Goal: Transaction & Acquisition: Purchase product/service

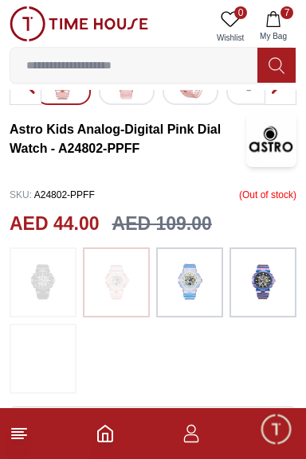
scroll to position [301, 0]
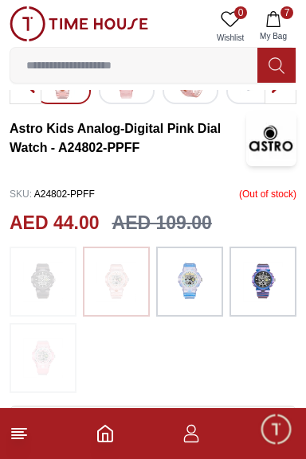
click at [193, 287] on img at bounding box center [190, 282] width 40 height 54
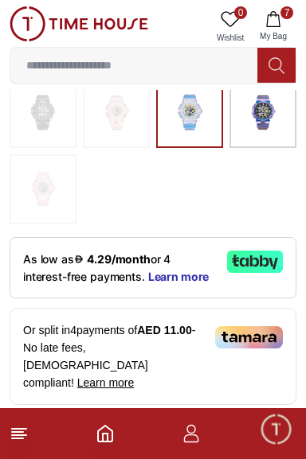
scroll to position [439, 0]
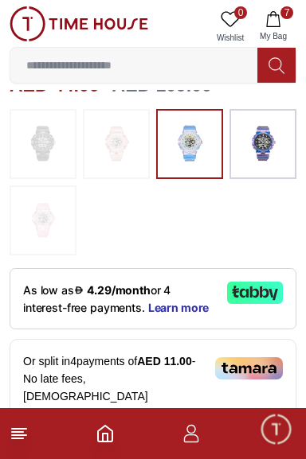
click at [275, 158] on img at bounding box center [263, 144] width 40 height 54
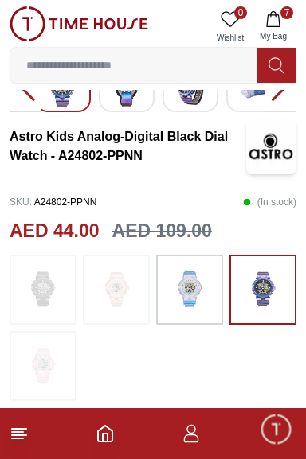
scroll to position [304, 0]
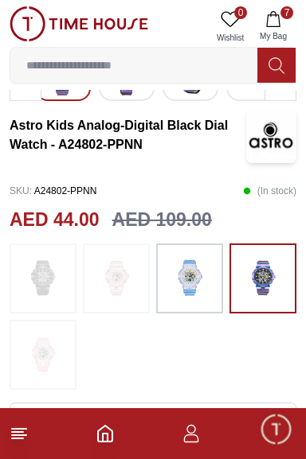
click at [130, 291] on img at bounding box center [116, 279] width 40 height 54
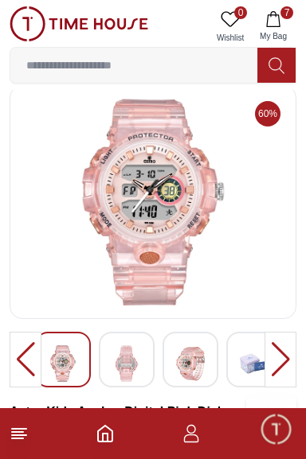
scroll to position [16, 0]
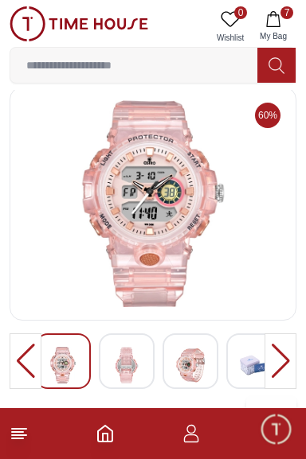
click at [113, 443] on icon "Home" at bounding box center [105, 433] width 19 height 19
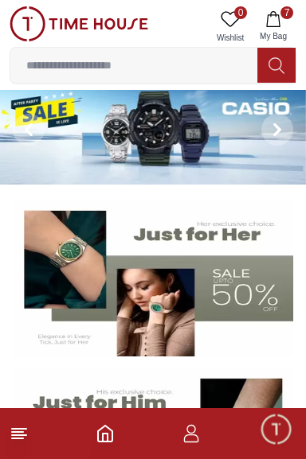
click at [285, 22] on button "7 My Bag" at bounding box center [273, 26] width 46 height 41
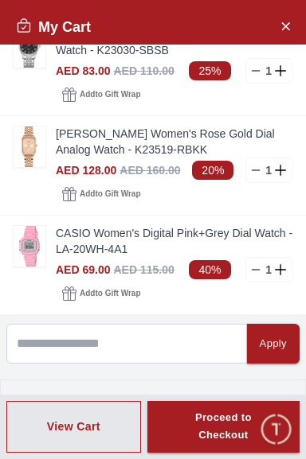
scroll to position [235, 0]
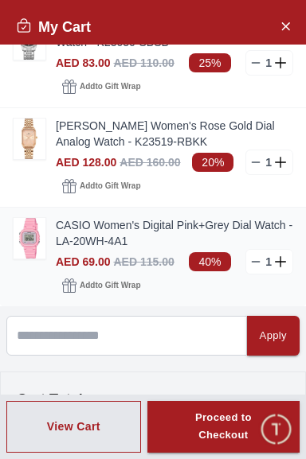
click at [32, 259] on img at bounding box center [30, 238] width 32 height 41
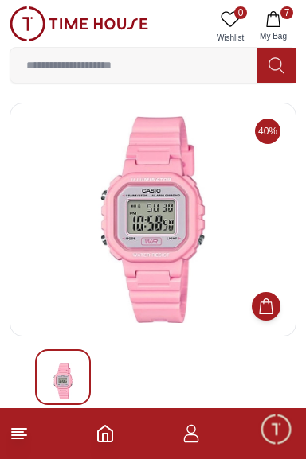
click at [290, 25] on button "7 My Bag" at bounding box center [273, 26] width 46 height 41
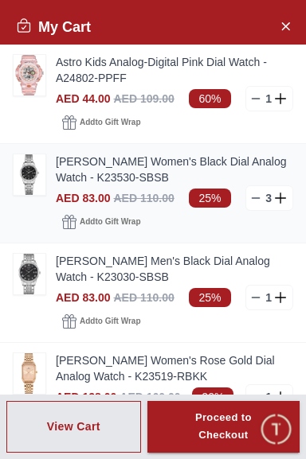
click at [19, 188] on img at bounding box center [30, 174] width 32 height 41
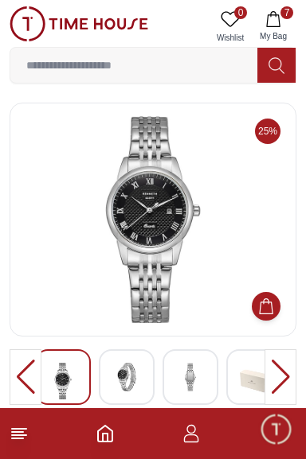
click at [286, 30] on span "My Bag" at bounding box center [273, 36] width 40 height 12
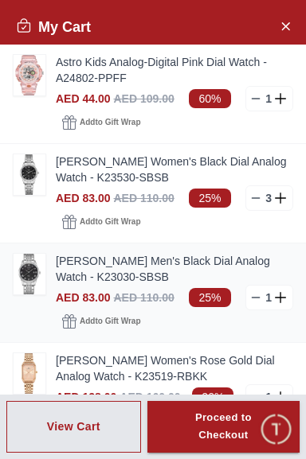
click at [18, 295] on img at bounding box center [30, 274] width 32 height 41
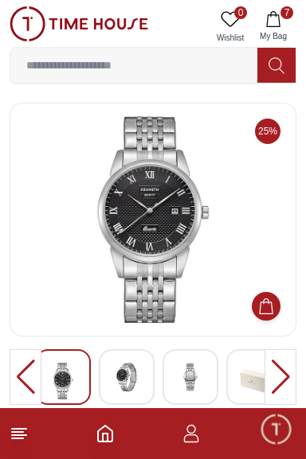
click at [295, 24] on button "7 My Bag" at bounding box center [273, 26] width 46 height 41
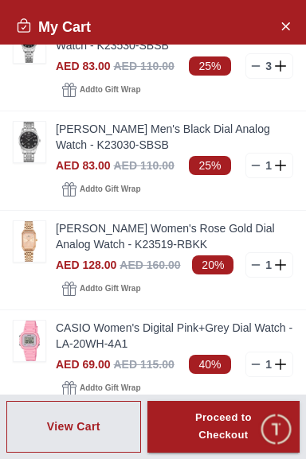
scroll to position [133, 0]
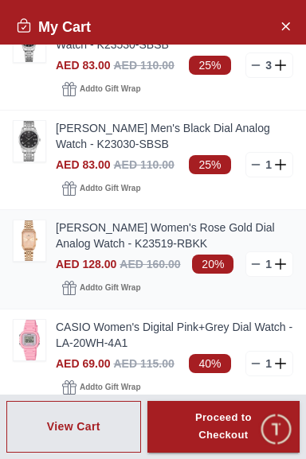
click at [21, 261] on img at bounding box center [30, 241] width 32 height 41
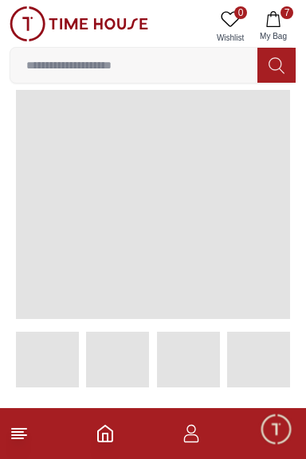
scroll to position [31, 0]
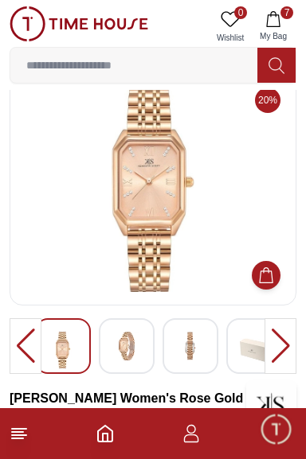
click at [287, 20] on button "7 My Bag" at bounding box center [273, 26] width 46 height 41
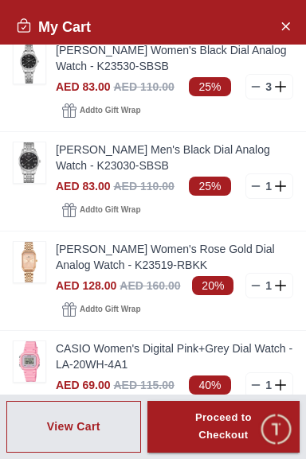
scroll to position [0, 0]
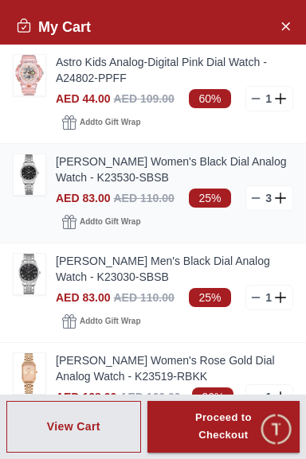
click at [253, 198] on line at bounding box center [255, 198] width 7 height 0
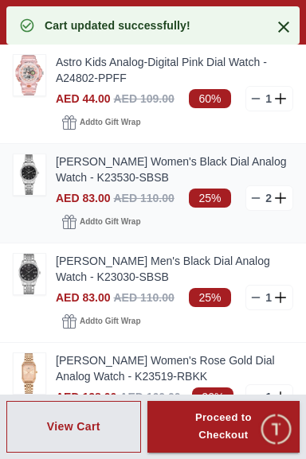
click at [255, 198] on line at bounding box center [255, 198] width 7 height 0
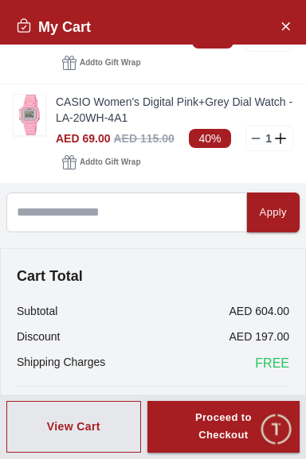
scroll to position [423, 0]
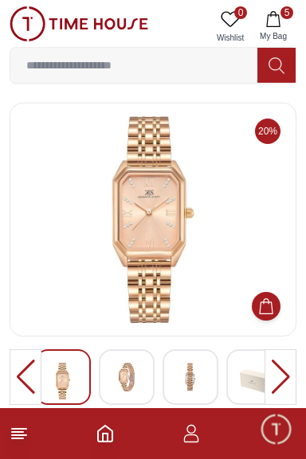
click at [249, 447] on footer "5" at bounding box center [153, 433] width 306 height 51
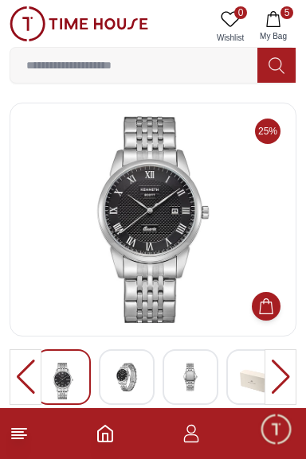
click at [107, 428] on icon "Home" at bounding box center [105, 434] width 14 height 16
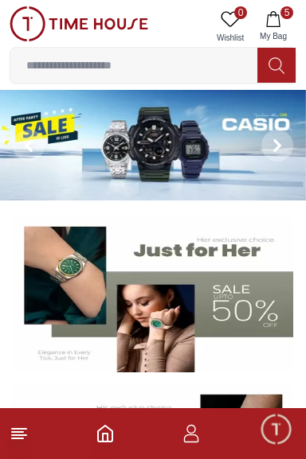
click at [287, 25] on button "5 My Bag" at bounding box center [273, 26] width 46 height 41
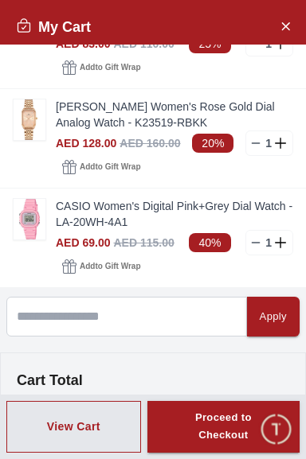
scroll to position [256, 0]
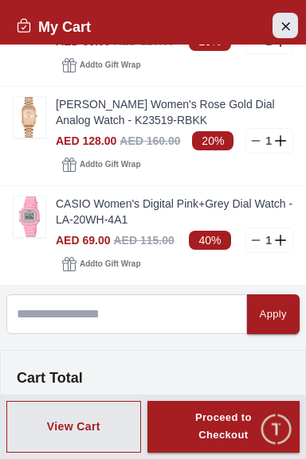
click at [285, 20] on icon "Close Account" at bounding box center [285, 26] width 13 height 20
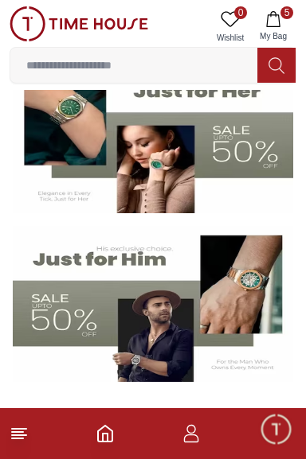
scroll to position [158, 0]
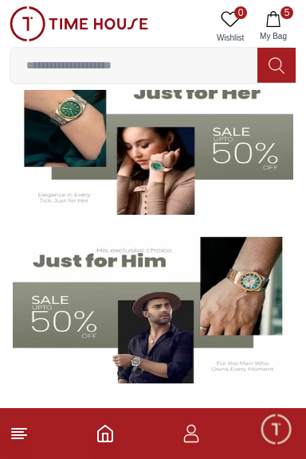
click at [206, 299] on img at bounding box center [153, 306] width 280 height 156
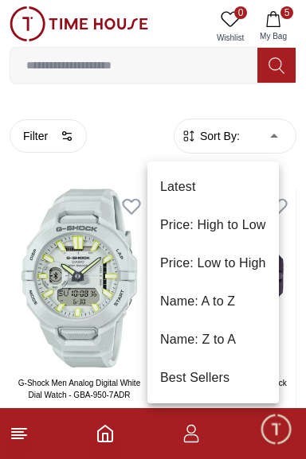
click at [256, 262] on li "Price: Low to High" at bounding box center [212, 263] width 131 height 38
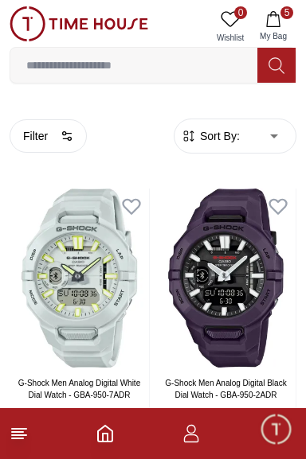
type input "*"
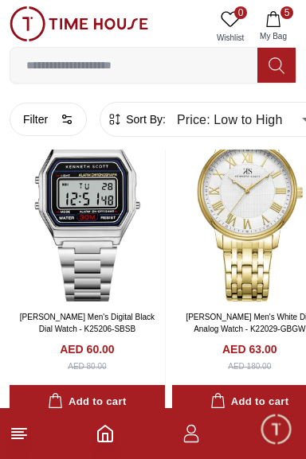
scroll to position [403, 0]
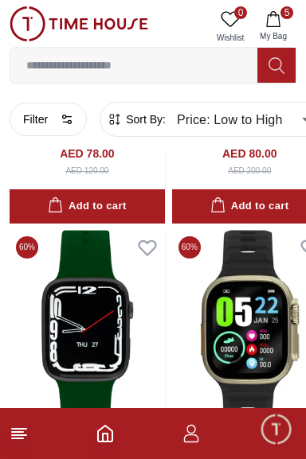
scroll to position [3506, 0]
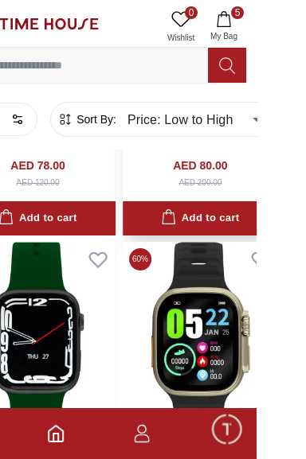
click at [287, 118] on img at bounding box center [249, 18] width 155 height 200
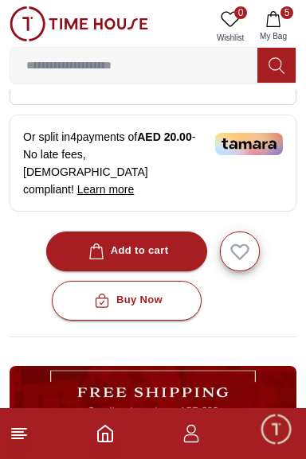
scroll to position [500, 0]
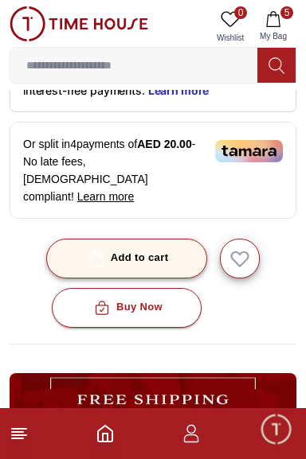
click at [175, 275] on button "Add to cart" at bounding box center [127, 259] width 162 height 40
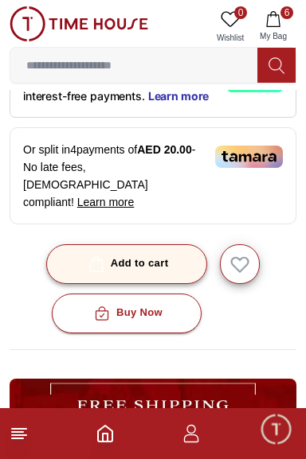
scroll to position [502, 0]
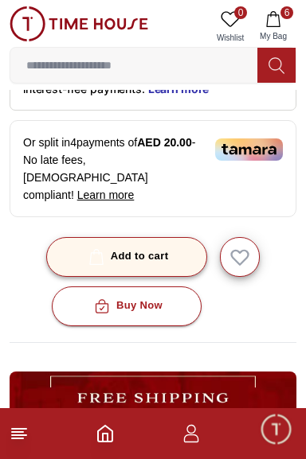
click at [167, 266] on div "Add to cart" at bounding box center [127, 257] width 84 height 18
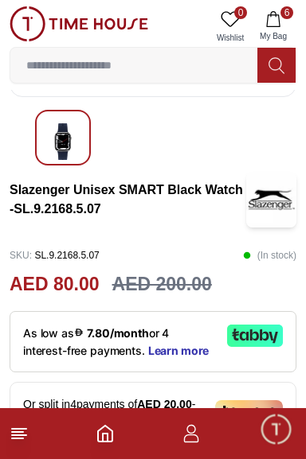
scroll to position [236, 0]
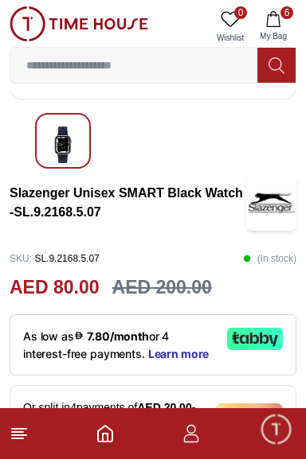
click at [268, 21] on icon "button" at bounding box center [273, 19] width 16 height 16
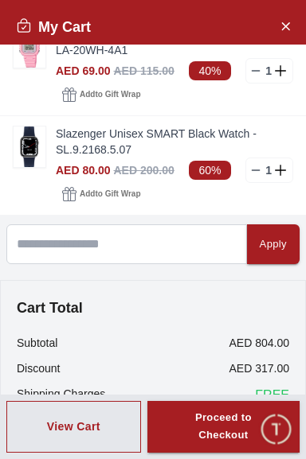
scroll to position [443, 0]
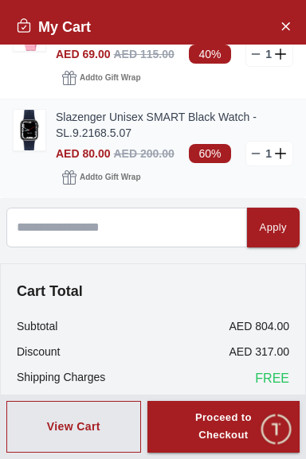
click at [287, 159] on icon at bounding box center [282, 153] width 14 height 11
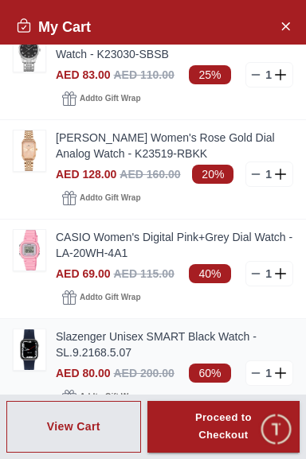
scroll to position [240, 0]
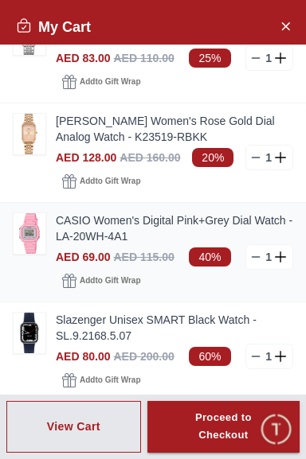
click at [253, 257] on line at bounding box center [255, 257] width 7 height 0
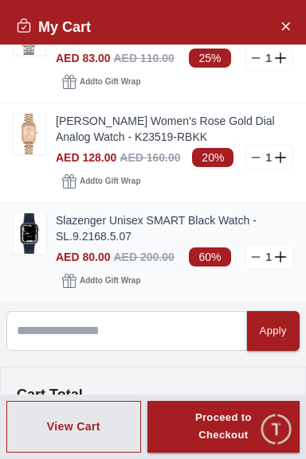
click at [285, 263] on icon at bounding box center [282, 257] width 14 height 11
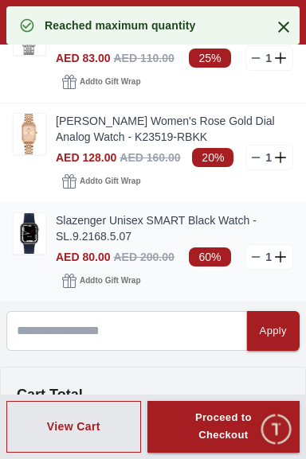
click at [281, 257] on icon at bounding box center [280, 256] width 11 height 1
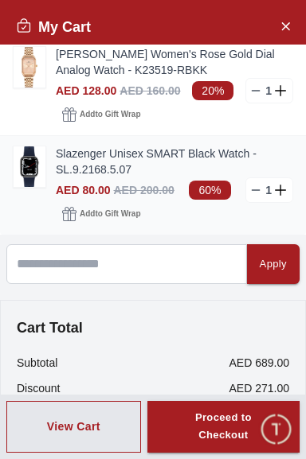
scroll to position [322, 0]
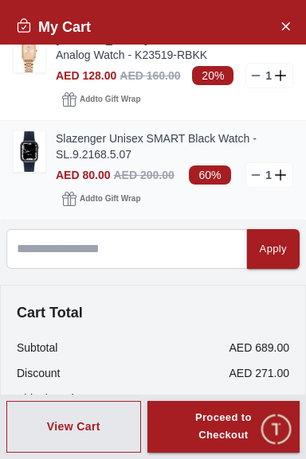
click at [153, 162] on link "Slazenger Unisex SMART Black Watch -SL.9.2168.5.07" at bounding box center [174, 147] width 237 height 32
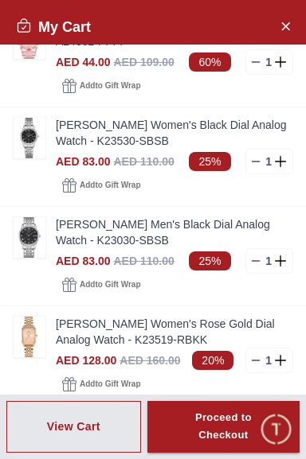
scroll to position [36, 0]
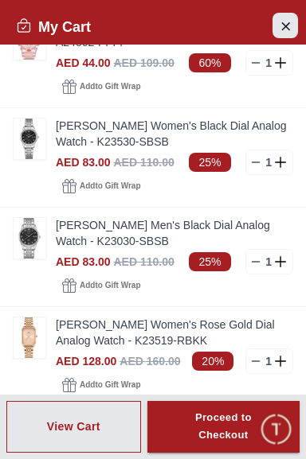
click at [293, 30] on button "Close Account" at bounding box center [284, 25] width 25 height 25
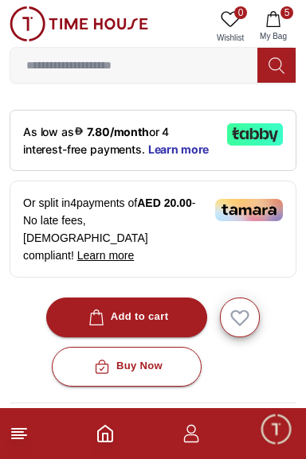
scroll to position [443, 0]
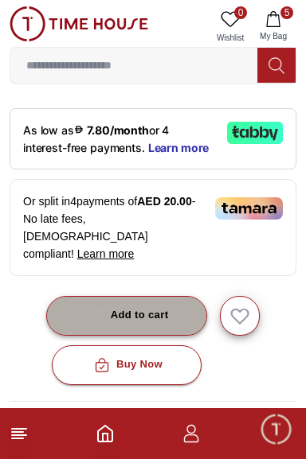
click at [154, 325] on div "Add to cart" at bounding box center [127, 316] width 84 height 18
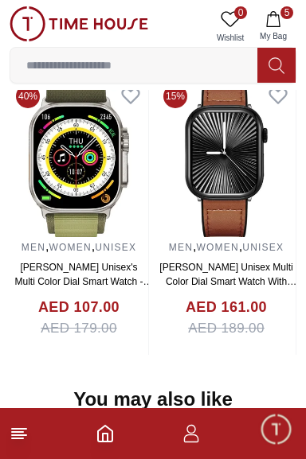
scroll to position [1269, 0]
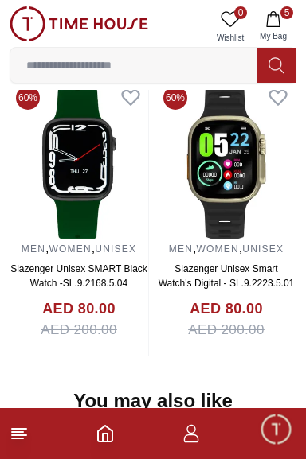
click at [148, 239] on img at bounding box center [79, 159] width 139 height 159
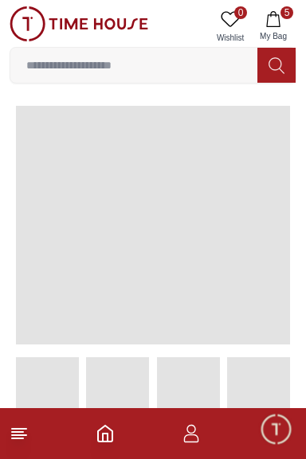
click at [180, 266] on span at bounding box center [153, 225] width 274 height 239
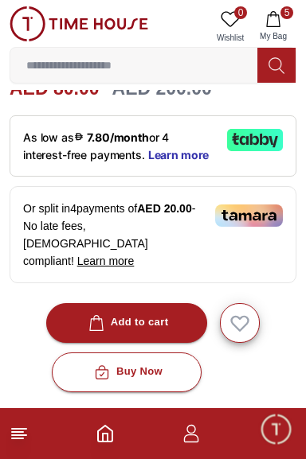
scroll to position [436, 0]
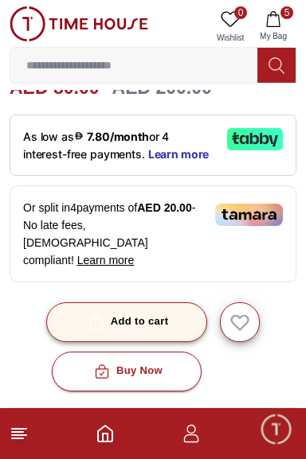
click at [102, 331] on div "Add to cart" at bounding box center [127, 322] width 84 height 18
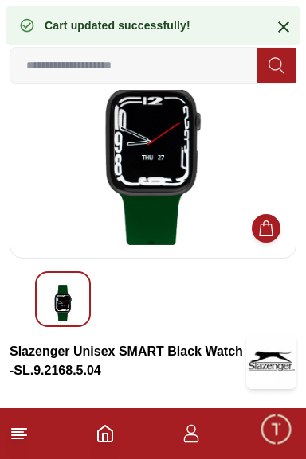
scroll to position [0, 0]
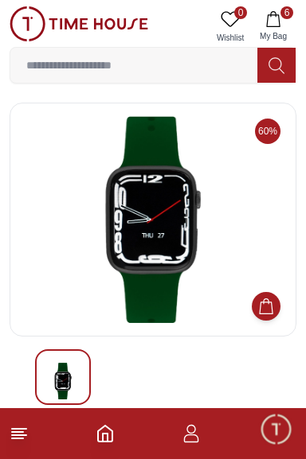
click at [96, 435] on icon "Home" at bounding box center [105, 433] width 19 height 19
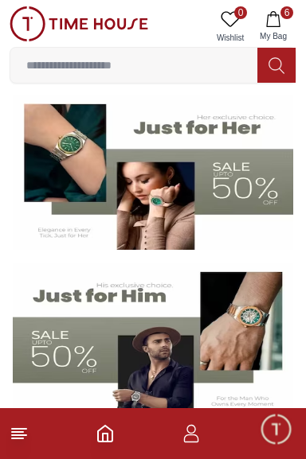
scroll to position [123, 0]
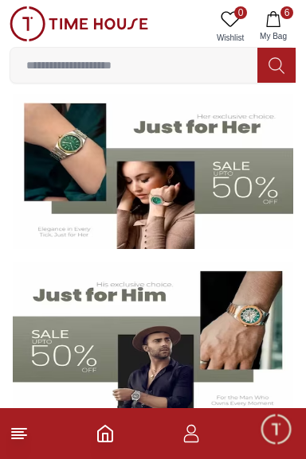
click at [228, 210] on img at bounding box center [153, 172] width 280 height 156
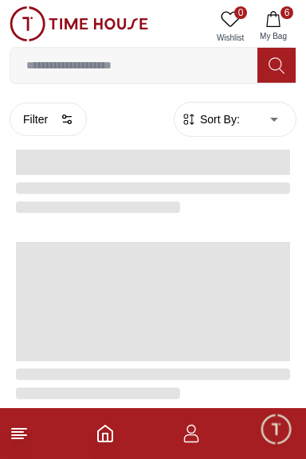
click at [235, 175] on span at bounding box center [153, 115] width 274 height 119
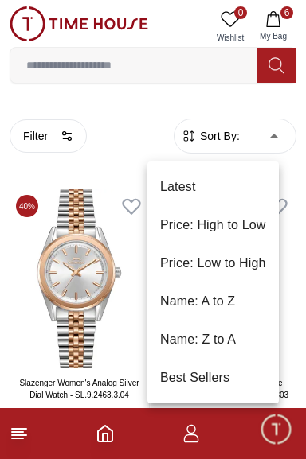
click at [243, 256] on li "Price: Low to High" at bounding box center [212, 263] width 131 height 38
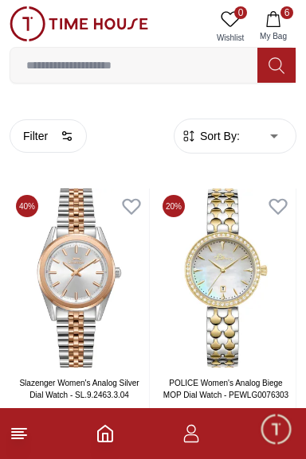
type input "*"
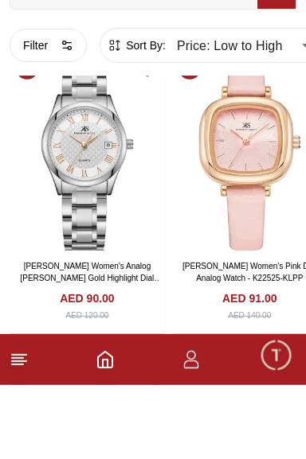
scroll to position [3088, 0]
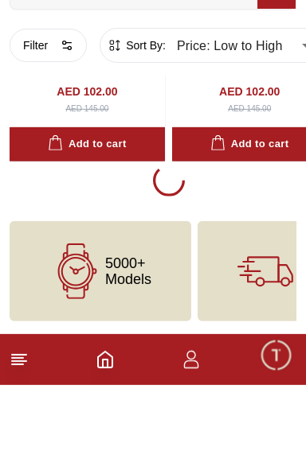
scroll to position [6567, 0]
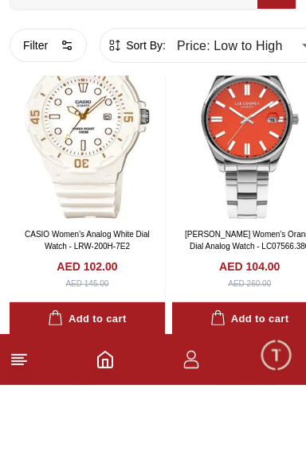
scroll to position [6574, 0]
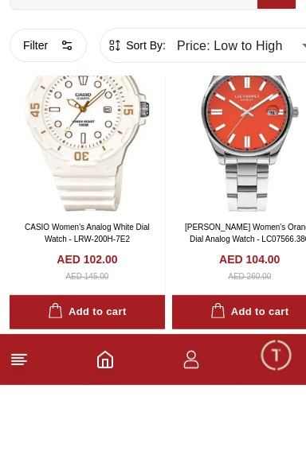
click at [199, 443] on icon "button" at bounding box center [191, 439] width 15 height 8
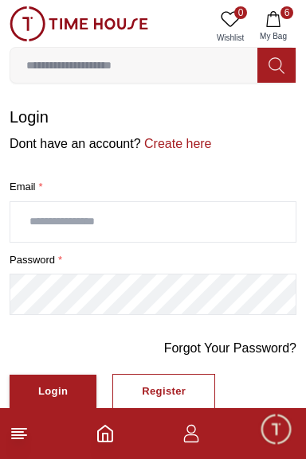
click at [275, 36] on span "My Bag" at bounding box center [273, 36] width 40 height 12
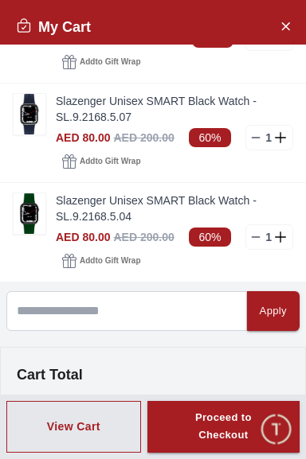
scroll to position [336, 0]
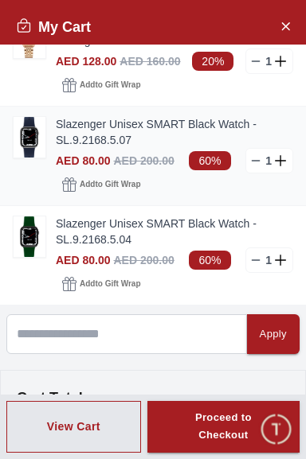
click at [282, 166] on icon at bounding box center [282, 160] width 14 height 11
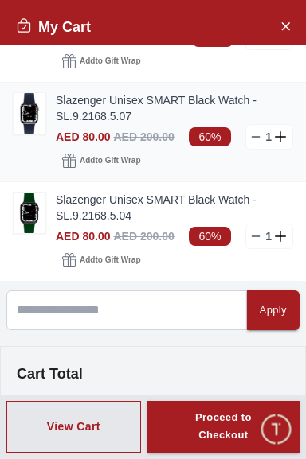
scroll to position [529, 0]
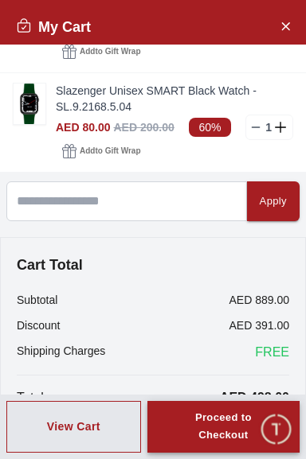
click at [218, 425] on div "Proceed to Checkout" at bounding box center [223, 427] width 95 height 37
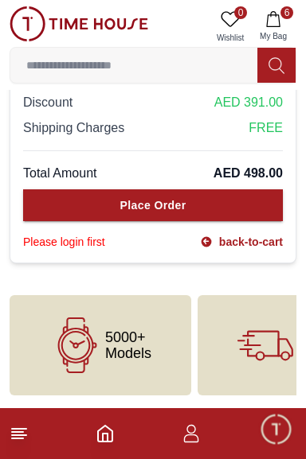
scroll to position [1545, 0]
